Goal: Navigation & Orientation: Find specific page/section

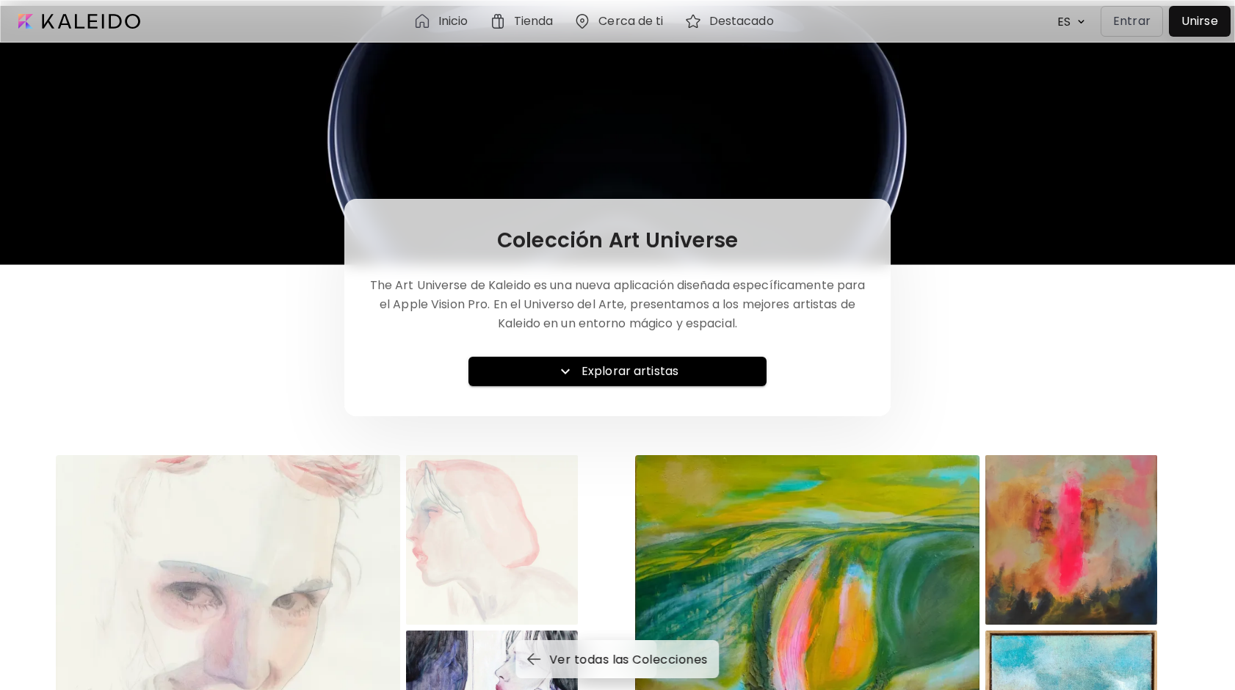
click at [614, 367] on h6 "Explorar artistas" at bounding box center [629, 372] width 97 height 18
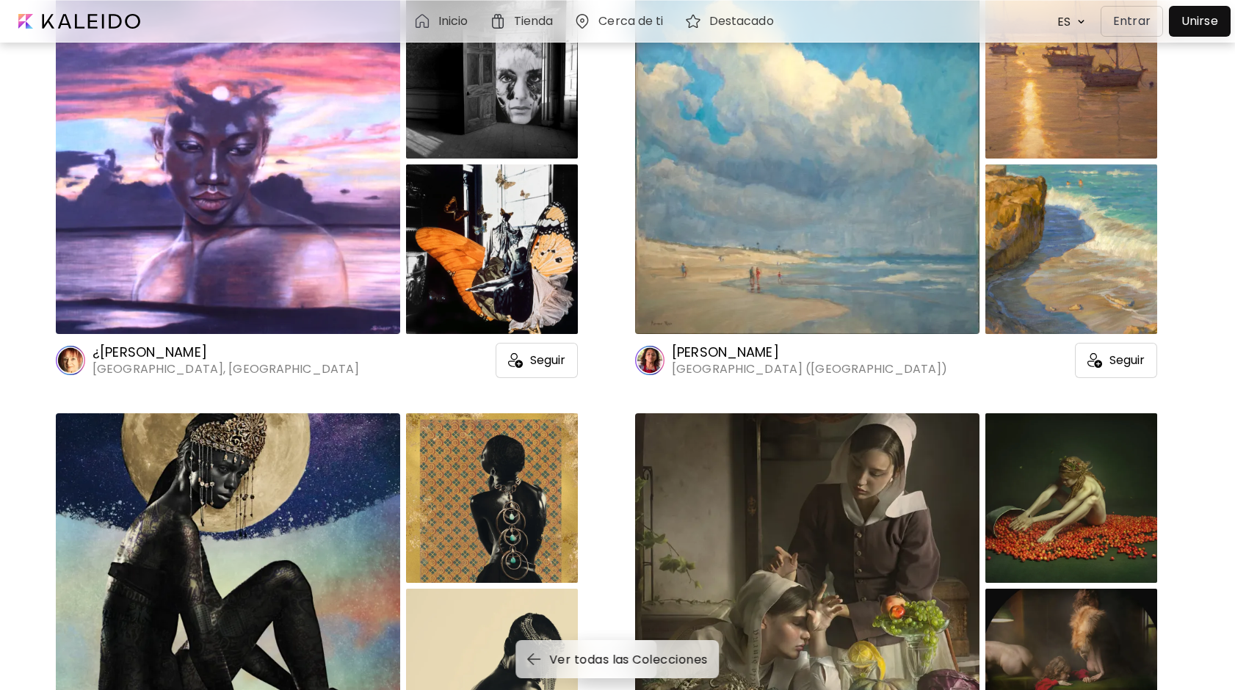
scroll to position [19239, 0]
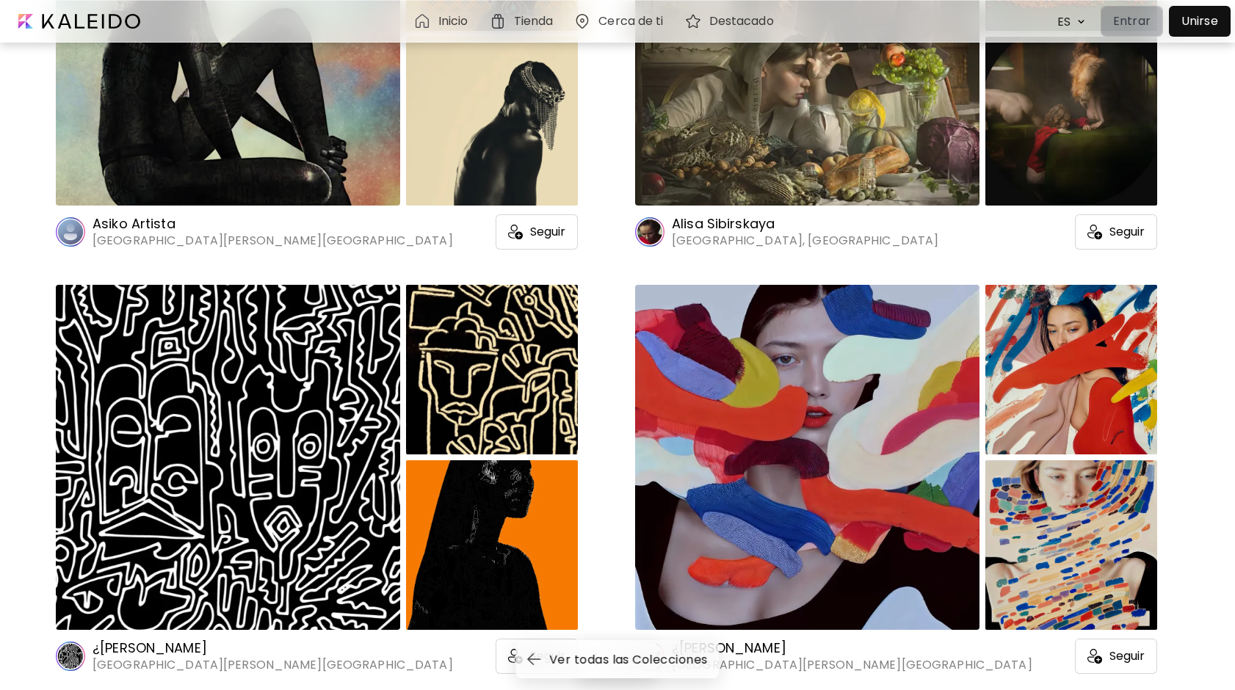
click at [1126, 26] on p "Entrar" at bounding box center [1131, 21] width 37 height 18
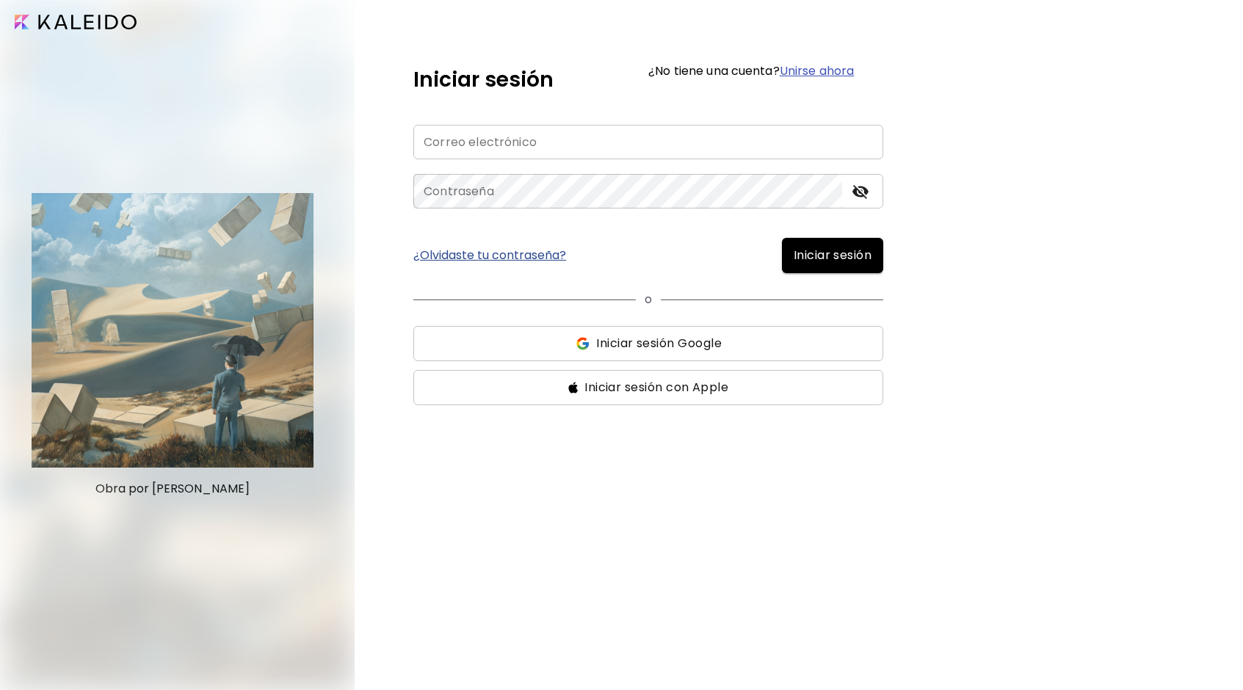
click at [597, 142] on input "email" at bounding box center [648, 142] width 470 height 35
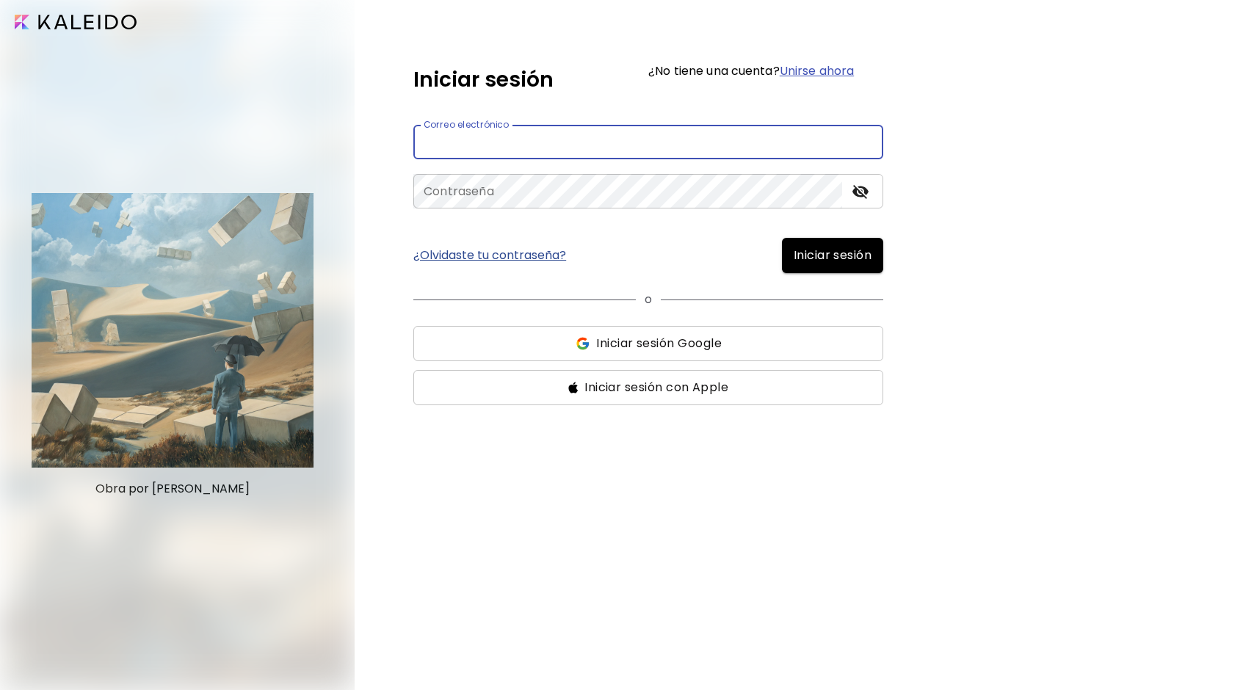
paste input "**********"
type input "**********"
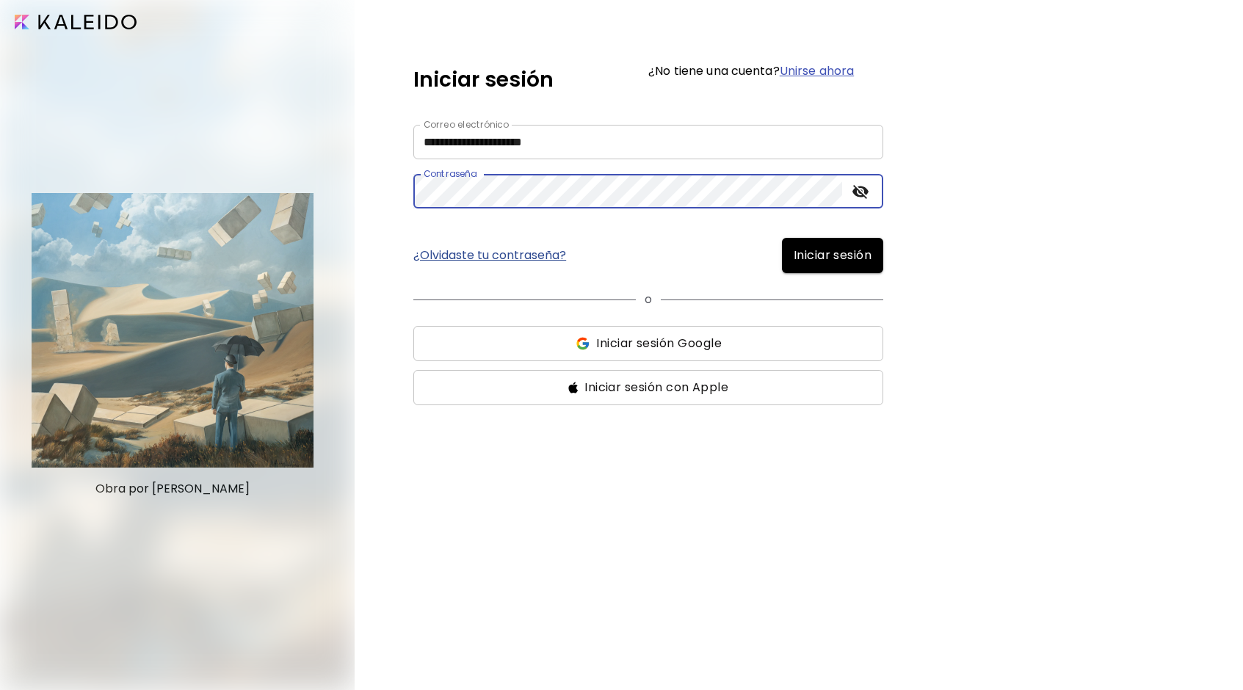
click at [821, 252] on span "Iniciar sesión" at bounding box center [833, 256] width 78 height 18
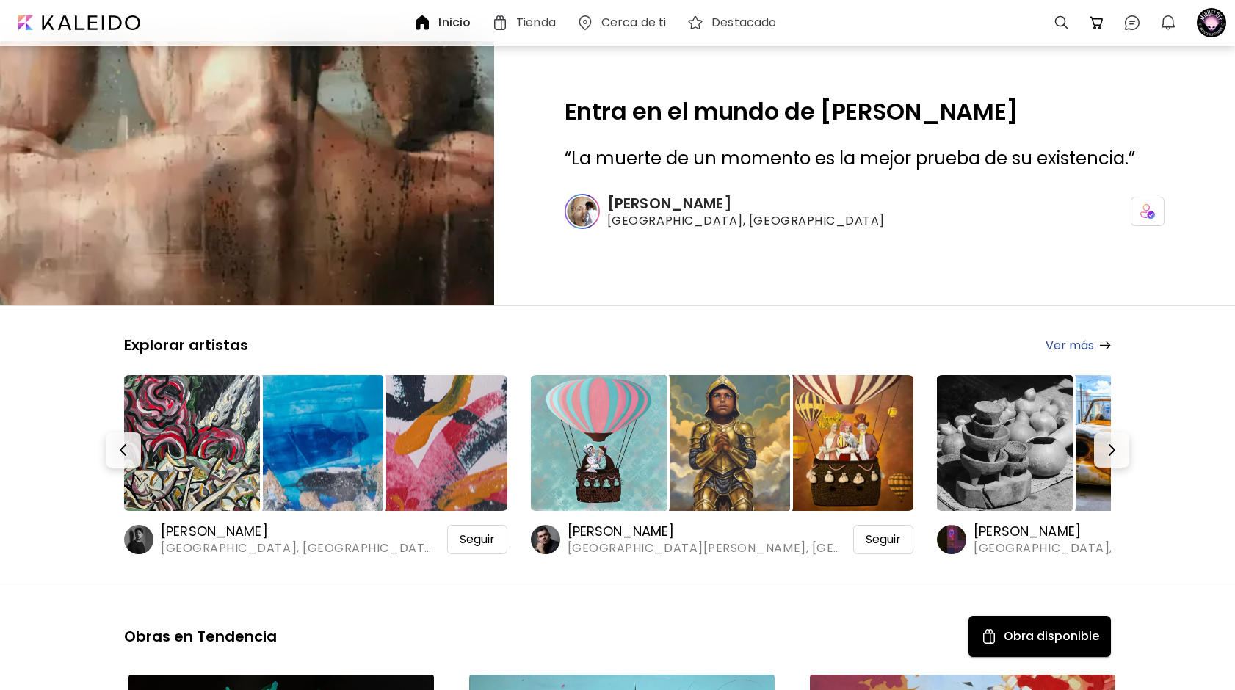
click at [595, 208] on image at bounding box center [582, 211] width 35 height 35
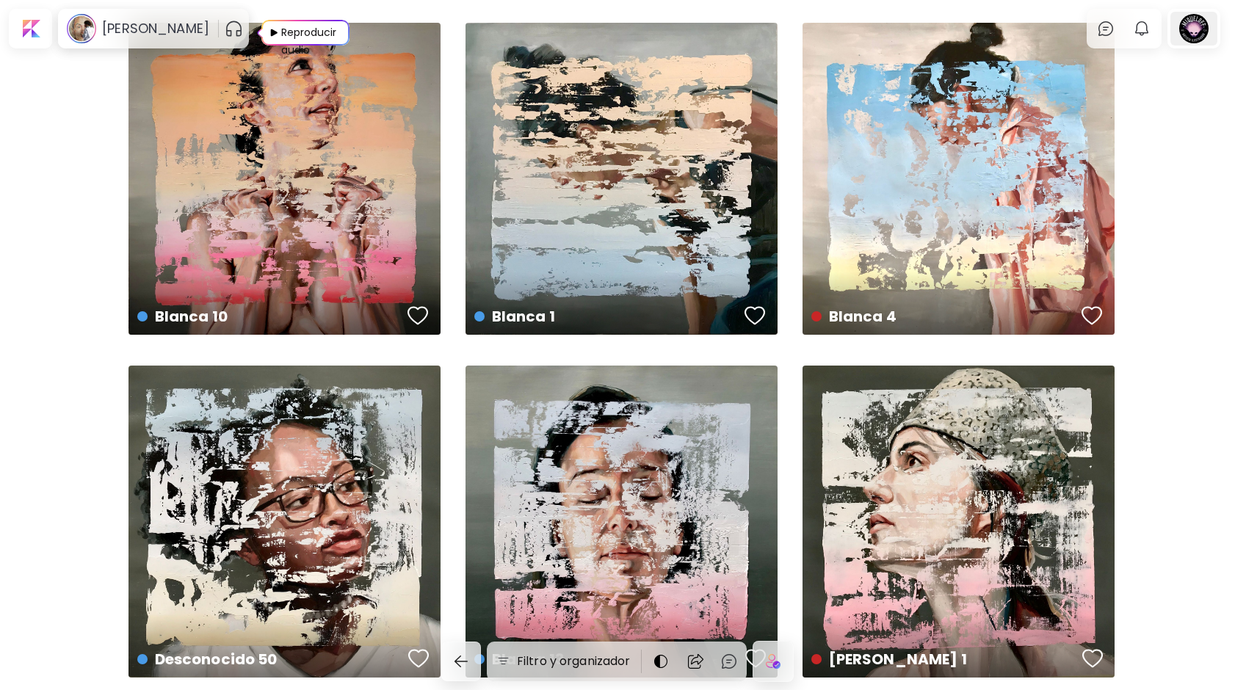
scroll to position [4228, 0]
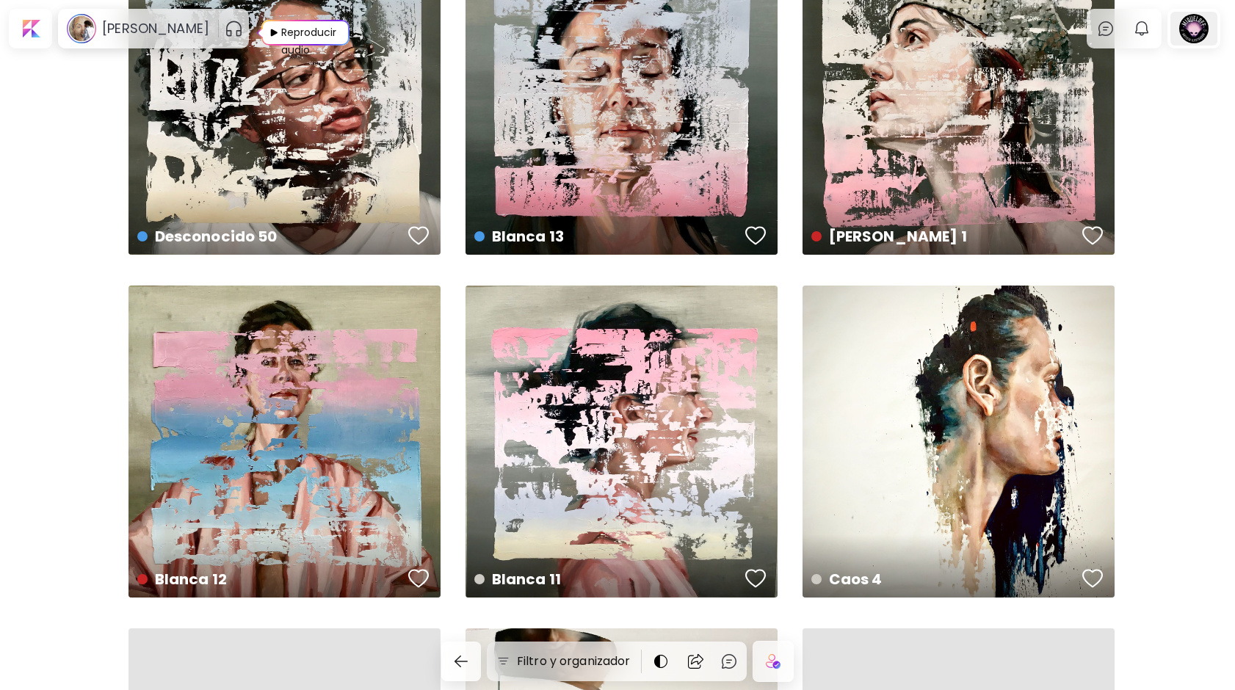
click at [1194, 32] on div at bounding box center [1193, 29] width 47 height 34
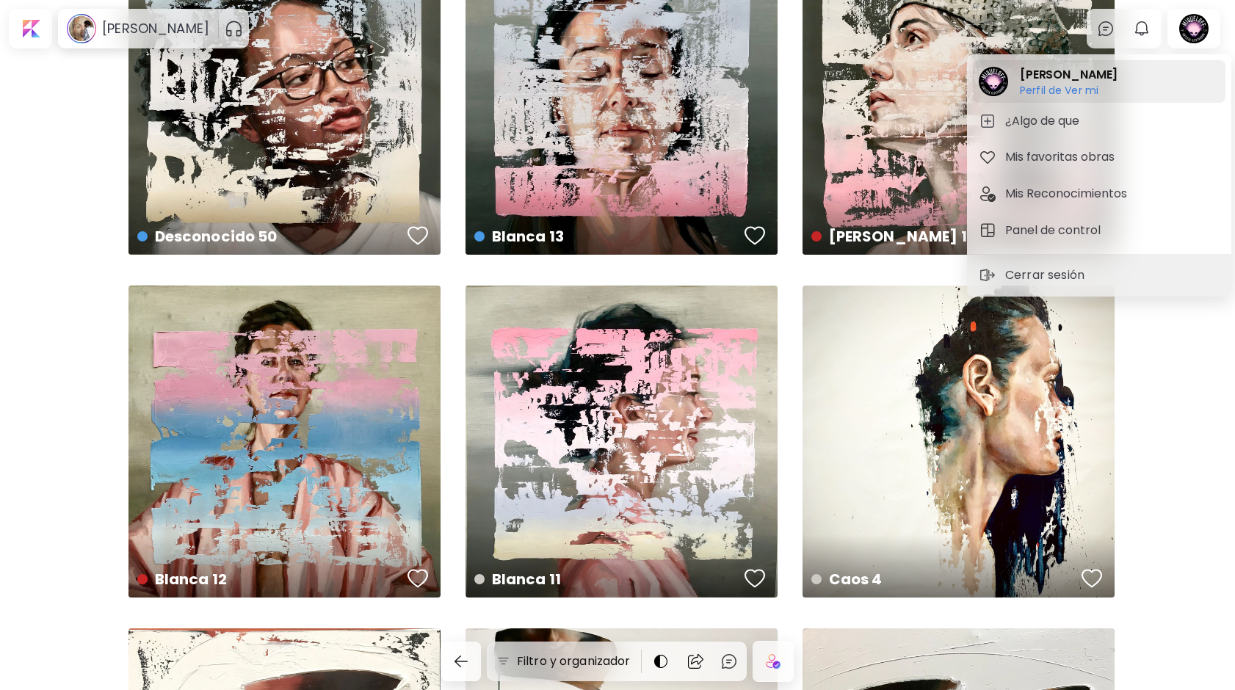
click at [1078, 88] on h6 "Perfil de Ver mi" at bounding box center [1069, 90] width 98 height 13
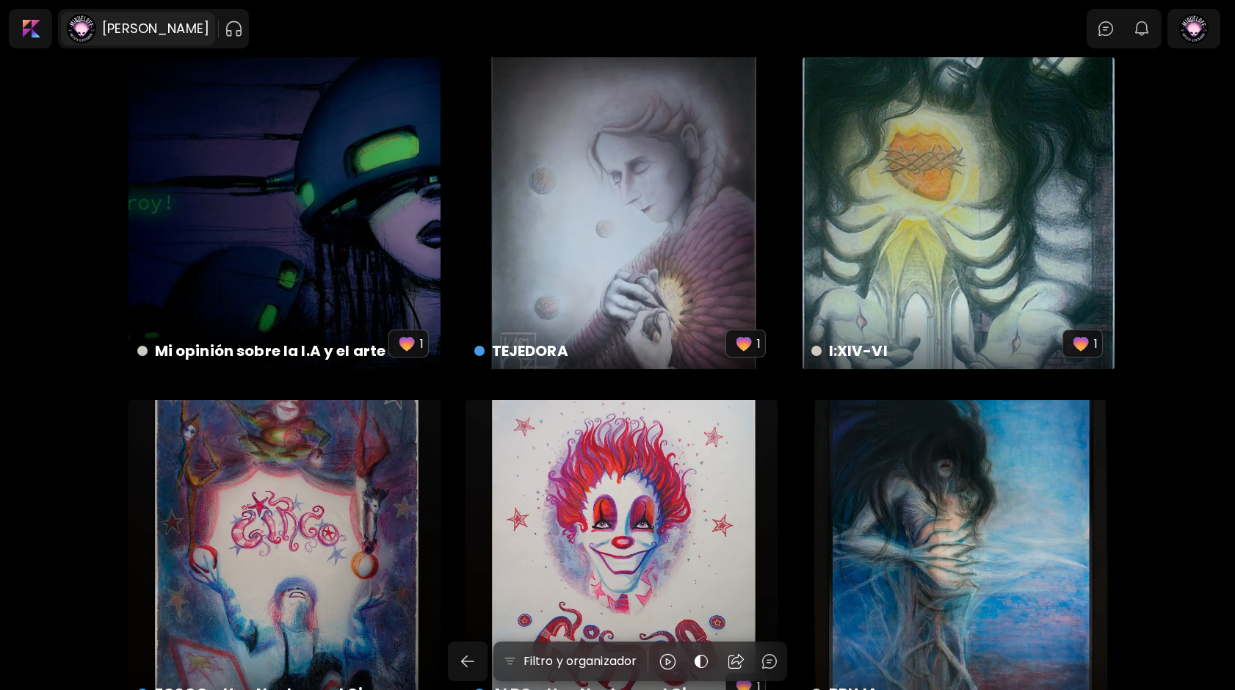
click at [139, 30] on h6 "[PERSON_NAME]" at bounding box center [155, 29] width 107 height 18
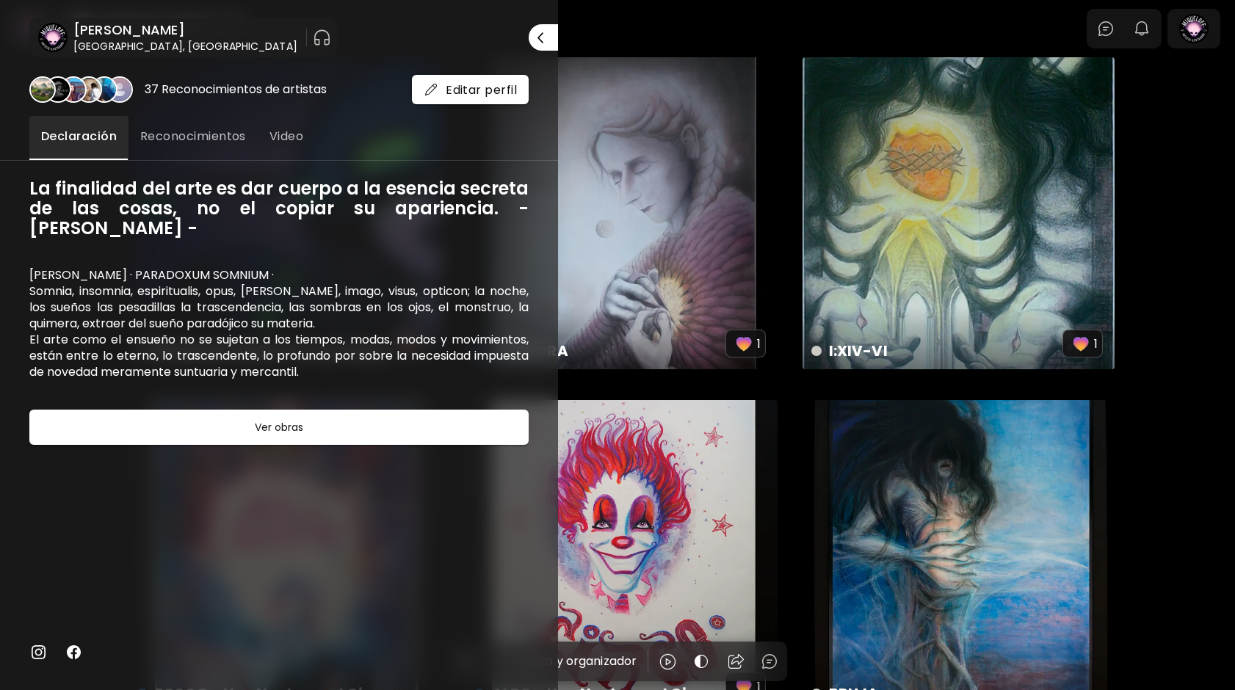
click at [61, 31] on image at bounding box center [52, 37] width 29 height 29
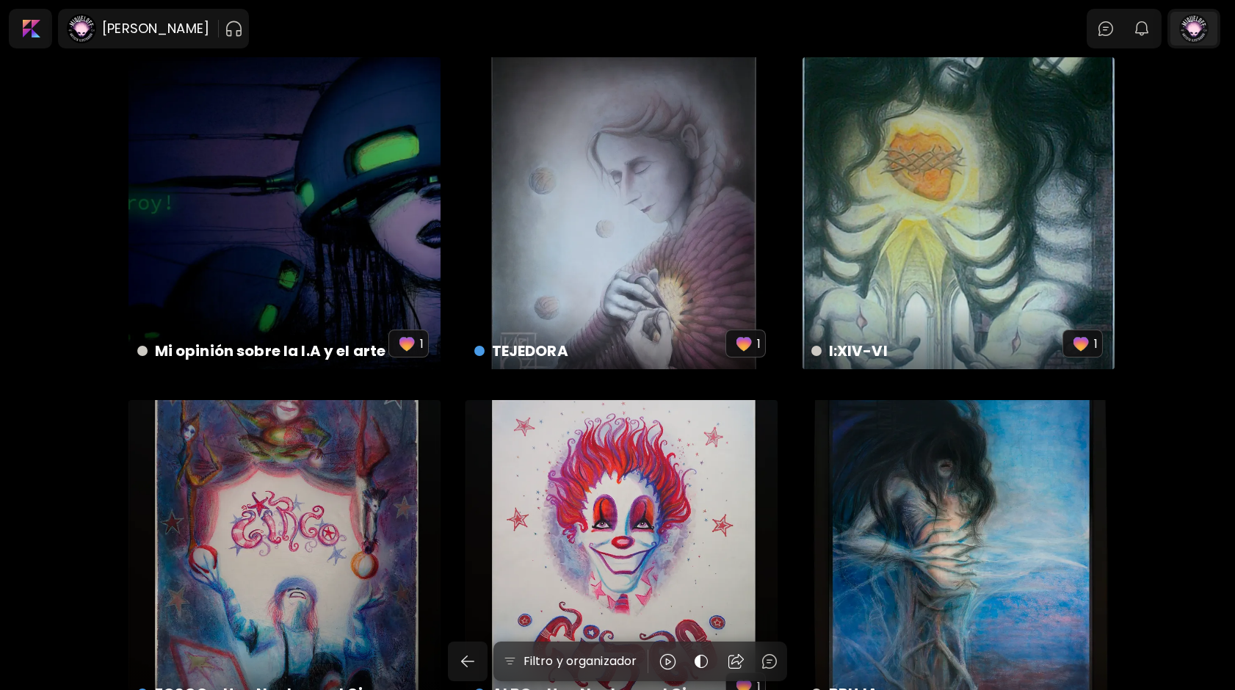
click at [1191, 20] on div at bounding box center [1193, 29] width 47 height 34
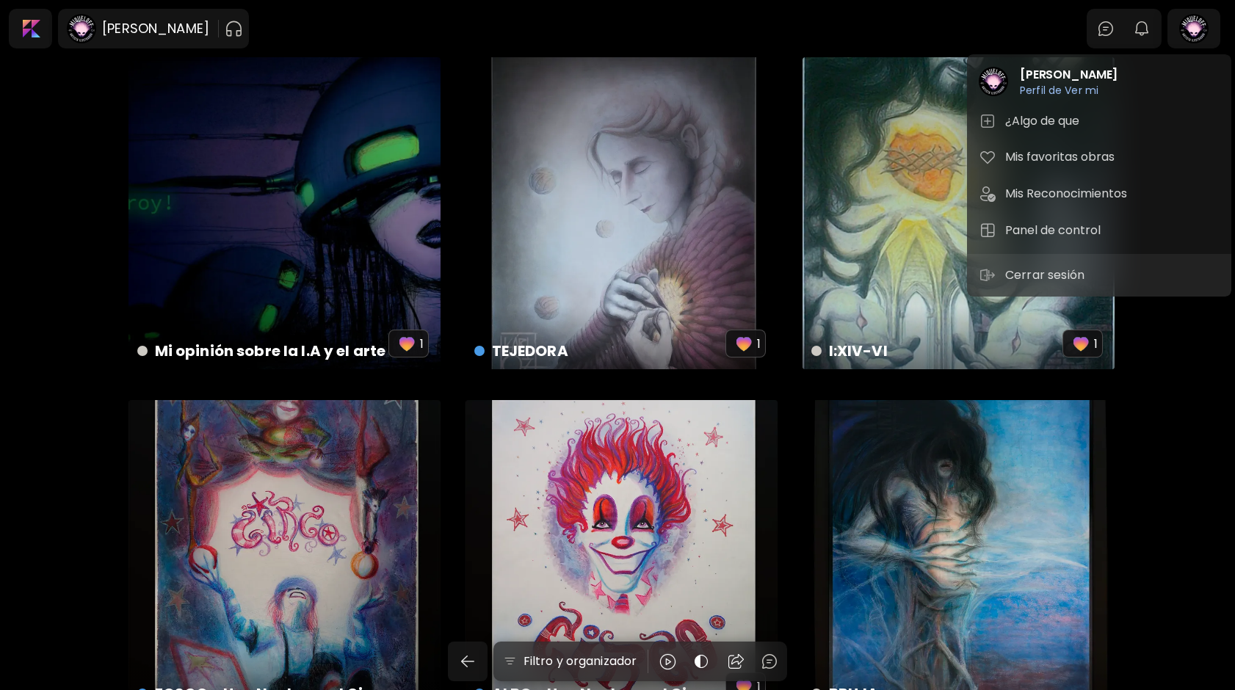
click at [487, 4] on div at bounding box center [617, 345] width 1235 height 690
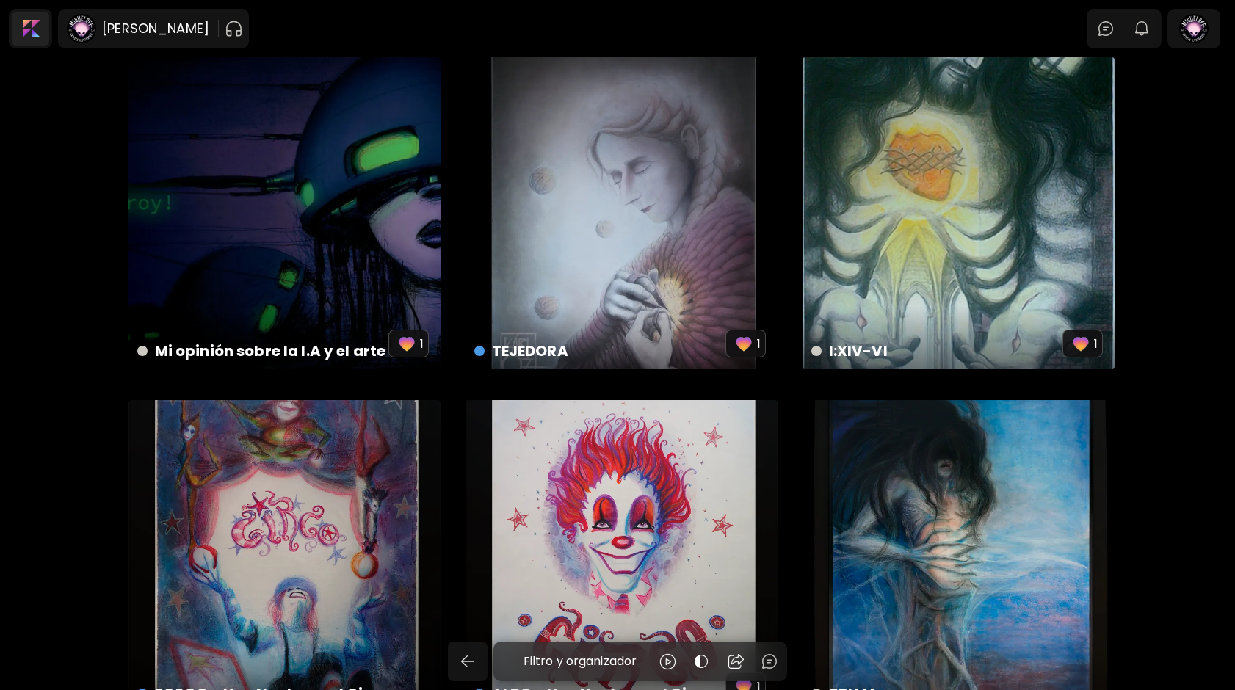
click at [35, 38] on div at bounding box center [30, 29] width 37 height 34
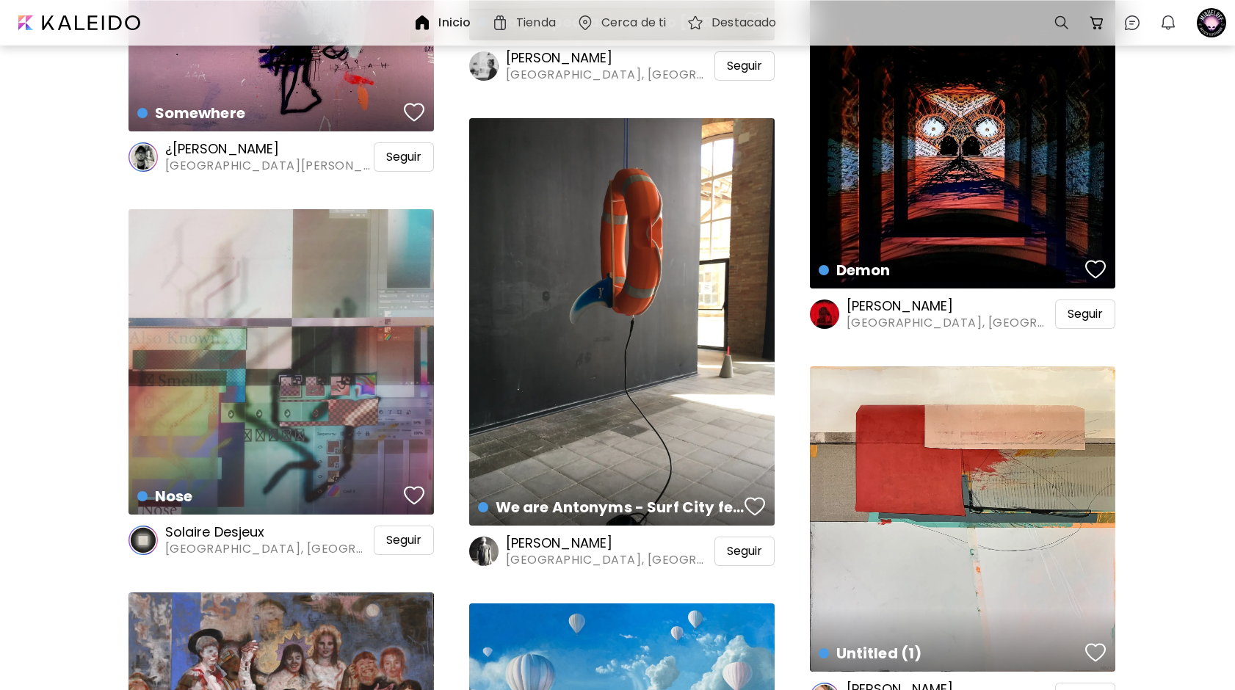
scroll to position [2960, 0]
